Goal: Task Accomplishment & Management: Manage account settings

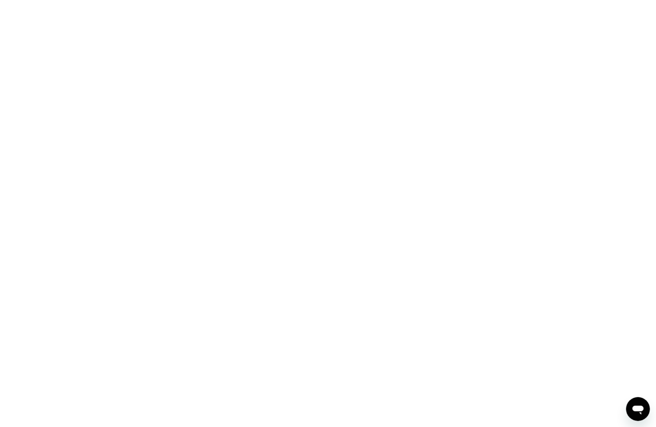
click at [311, 182] on div at bounding box center [328, 213] width 656 height 427
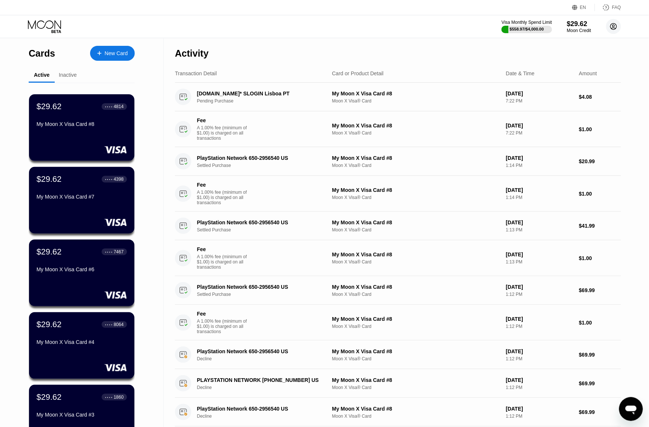
click at [614, 25] on circle at bounding box center [613, 26] width 15 height 15
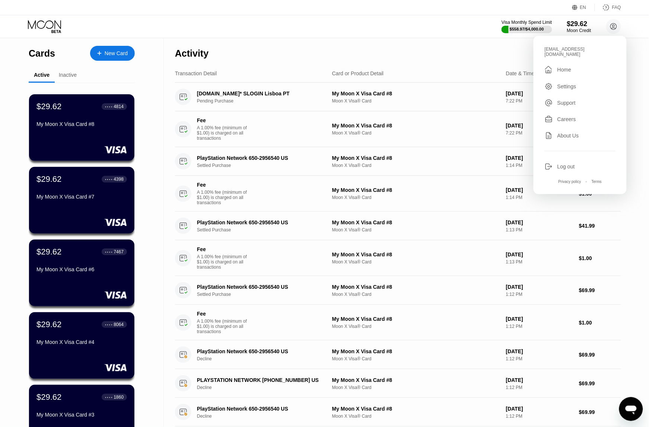
click at [567, 164] on div "Log out" at bounding box center [567, 167] width 18 height 6
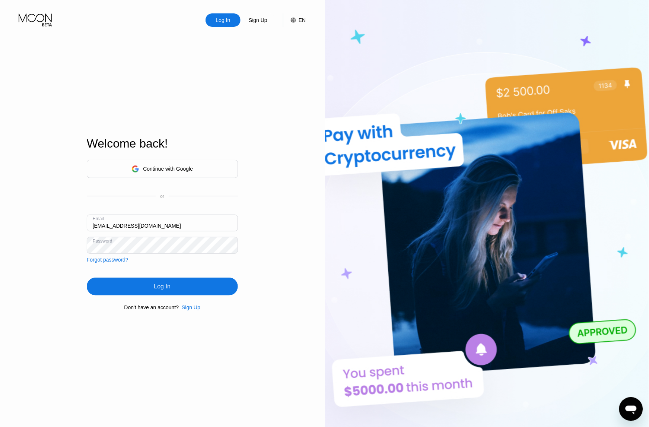
click at [130, 220] on input "AlirezaKP1105@gmail.com" at bounding box center [162, 223] width 151 height 17
type input "Alirezapsnn@gmail.com"
click at [124, 286] on div "Log In" at bounding box center [162, 287] width 151 height 18
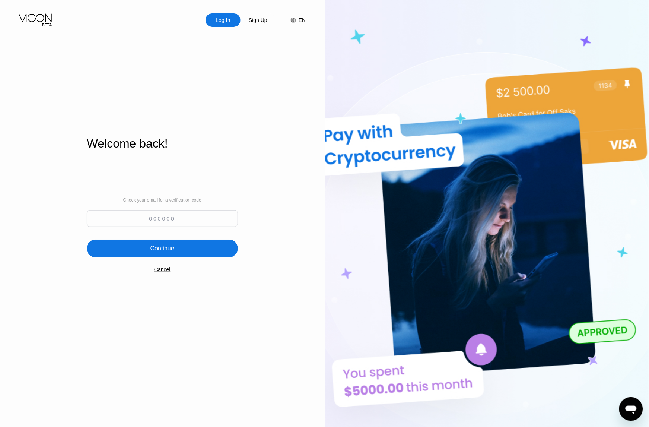
click at [191, 215] on input at bounding box center [162, 218] width 151 height 17
paste input "607358"
type input "607358"
click at [172, 247] on div "Continue" at bounding box center [162, 248] width 24 height 7
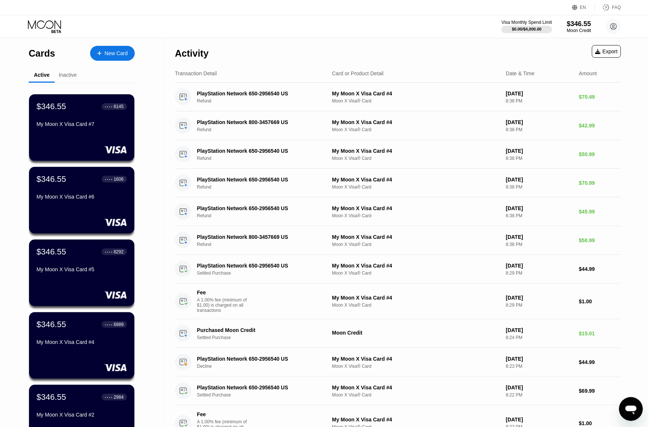
drag, startPoint x: 77, startPoint y: 124, endPoint x: 77, endPoint y: 118, distance: 5.2
click at [77, 118] on div "$346.55 ● ● ● ● 6145 My Moon X Visa Card #7" at bounding box center [82, 116] width 91 height 28
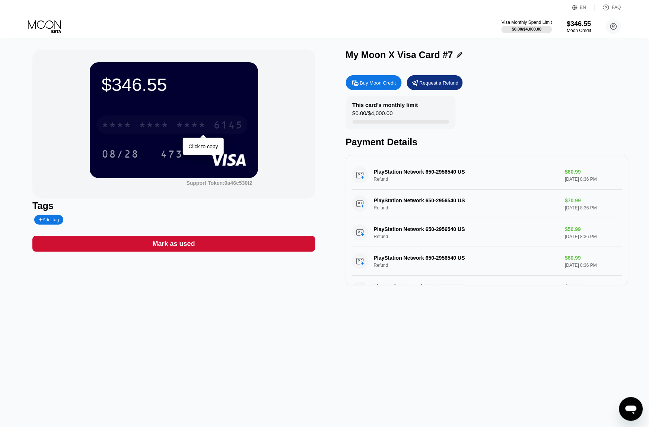
click at [160, 119] on div "* * * * * * * * * * * * 6145" at bounding box center [172, 124] width 150 height 19
click at [196, 131] on div "2821" at bounding box center [191, 126] width 30 height 12
click at [628, 137] on div "This card’s monthly limit $0.00 / $4,000.00 Payment Details" at bounding box center [487, 122] width 283 height 52
